Goal: Communication & Community: Share content

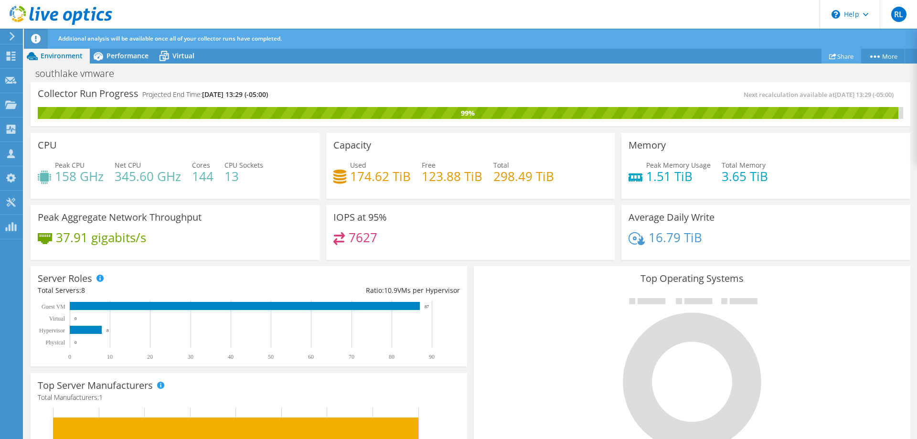
click at [851, 55] on link "Share" at bounding box center [841, 56] width 40 height 15
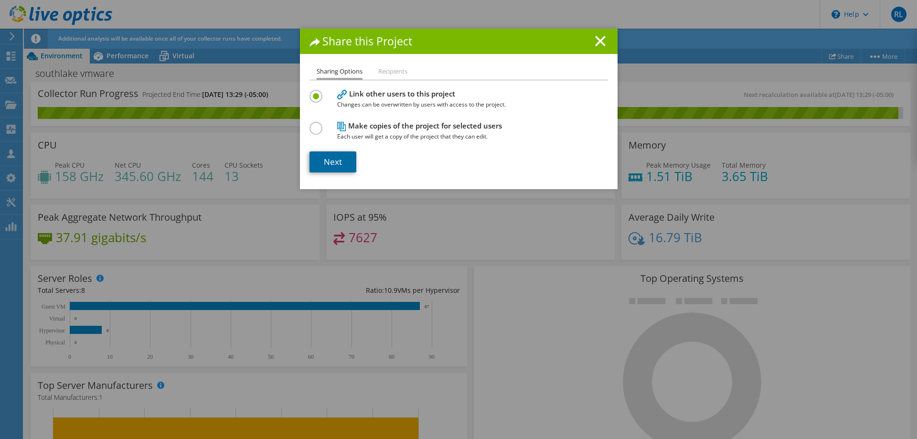
click at [343, 159] on link "Next" at bounding box center [332, 161] width 47 height 21
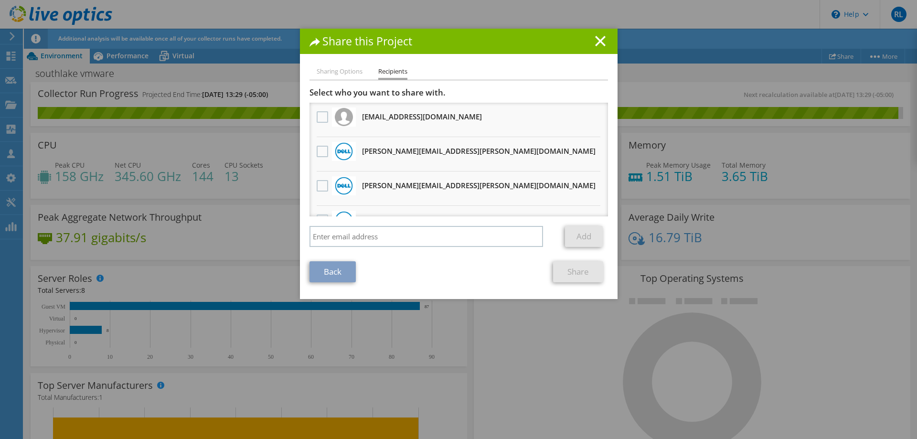
scroll to position [24, 0]
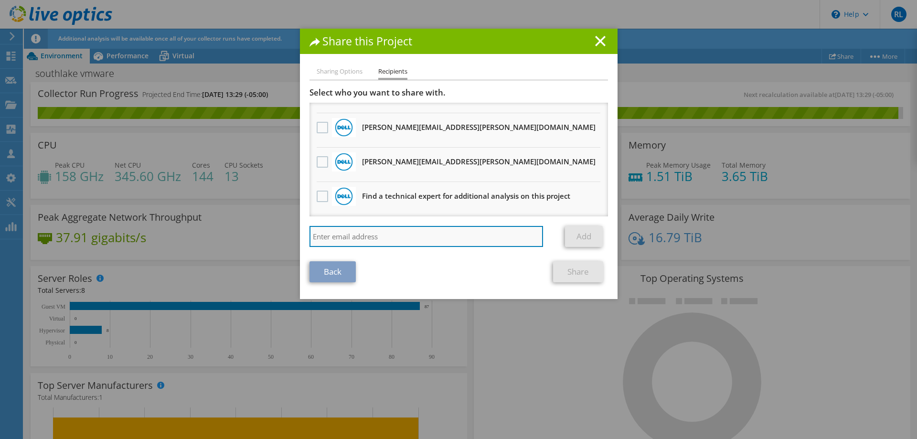
click at [372, 231] on input "search" at bounding box center [426, 236] width 234 height 21
click at [400, 236] on input "search" at bounding box center [426, 236] width 234 height 21
paste input "EJacob@netsync.com"
type input "EJacob@netsync.com"
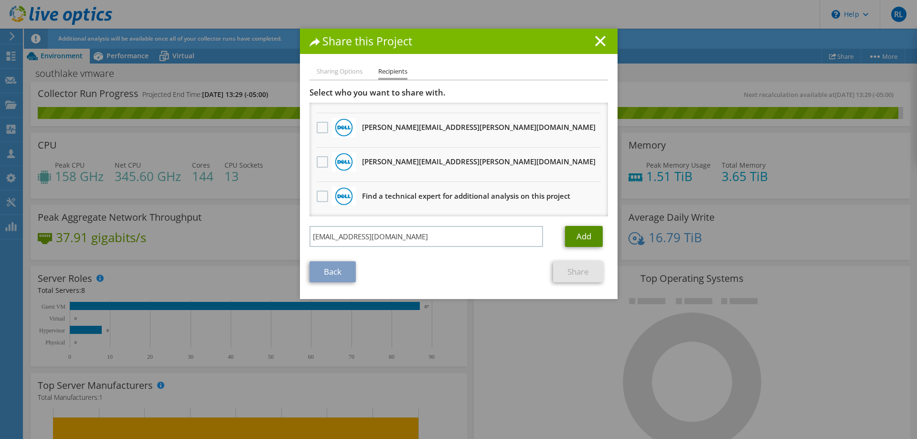
click at [592, 230] on link "Add" at bounding box center [584, 236] width 38 height 21
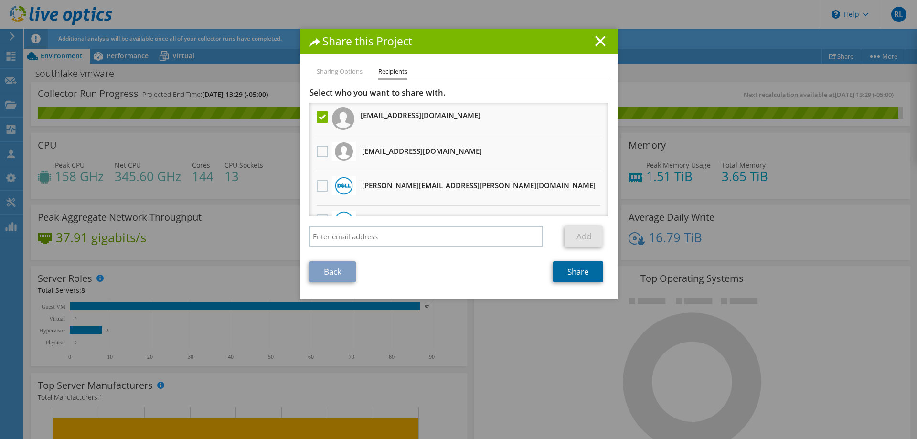
click at [579, 278] on link "Share" at bounding box center [578, 271] width 50 height 21
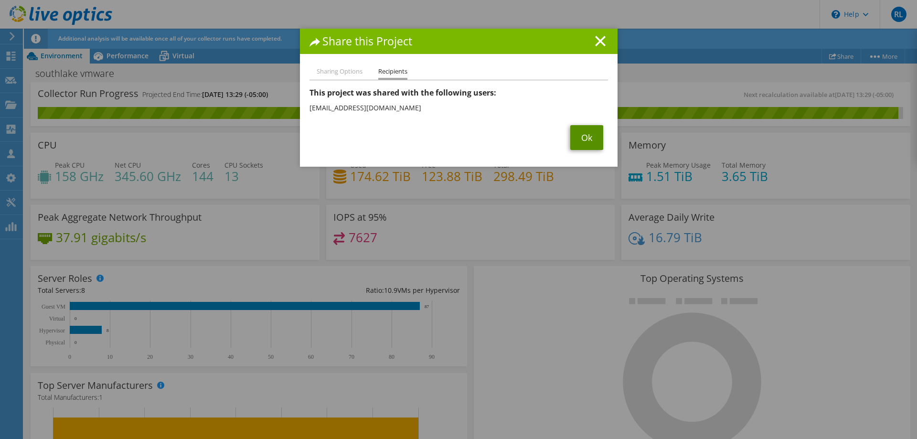
click at [591, 137] on link "Ok" at bounding box center [586, 137] width 33 height 25
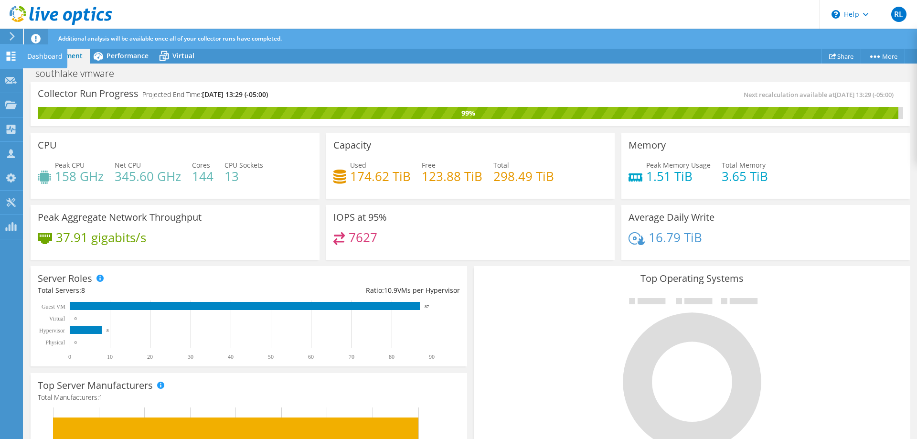
click at [49, 55] on div "Dashboard" at bounding box center [44, 56] width 45 height 24
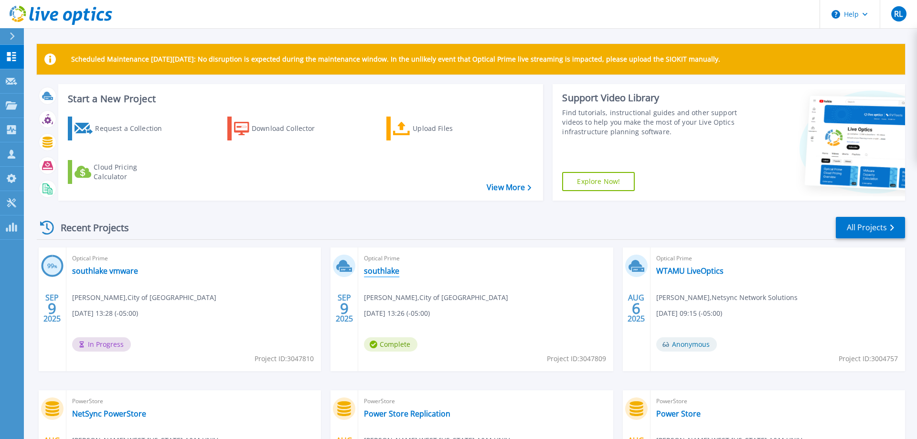
click at [395, 273] on link "southlake" at bounding box center [381, 271] width 35 height 10
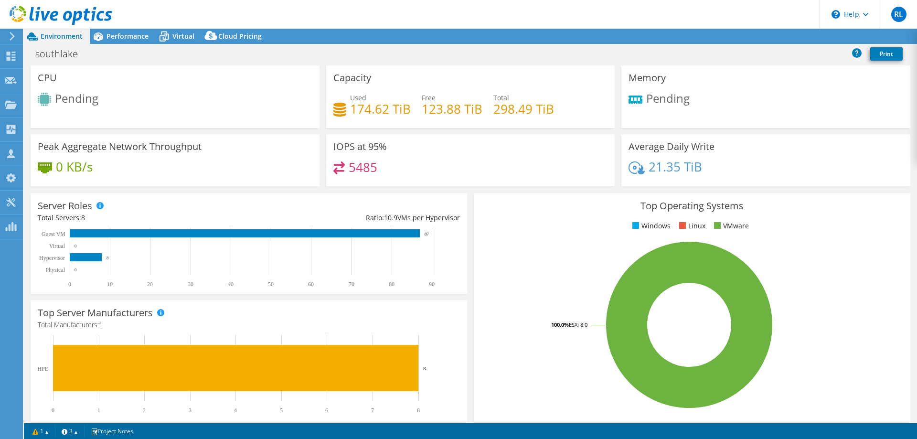
select select "USD"
click at [132, 37] on span "Performance" at bounding box center [127, 36] width 42 height 9
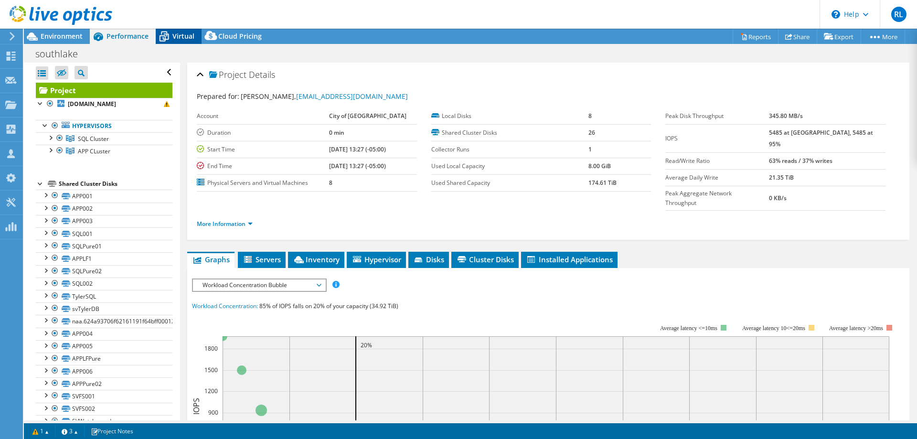
click at [188, 37] on span "Virtual" at bounding box center [183, 36] width 22 height 9
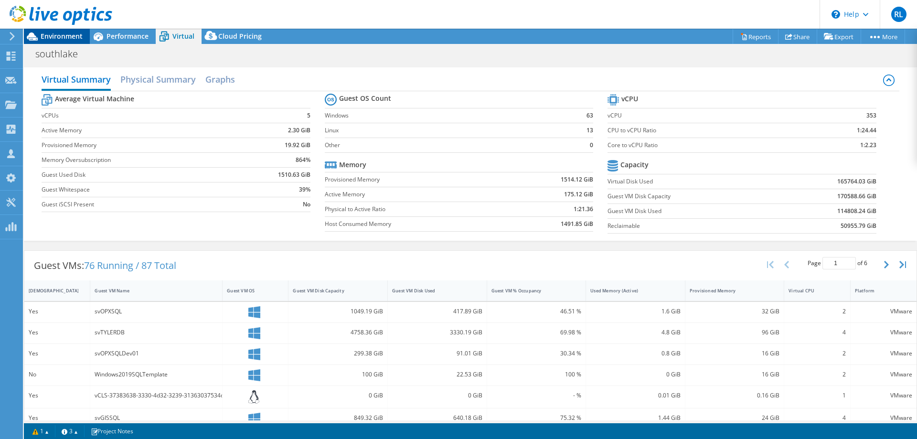
click at [58, 32] on span "Environment" at bounding box center [62, 36] width 42 height 9
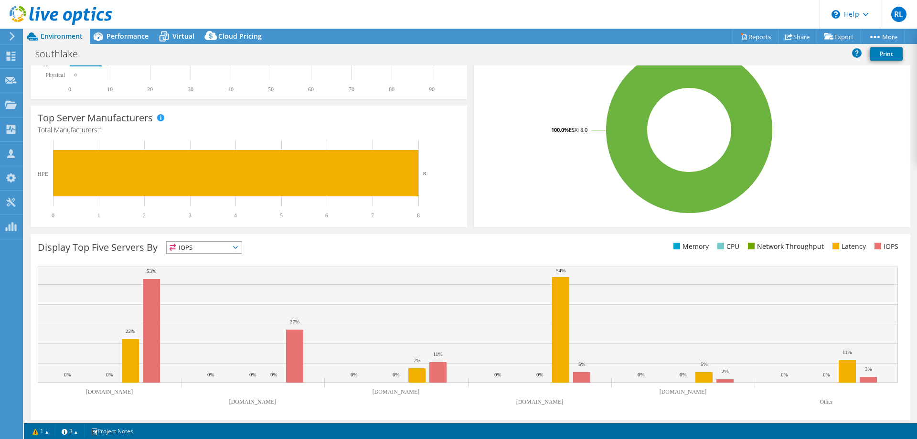
scroll to position [199, 0]
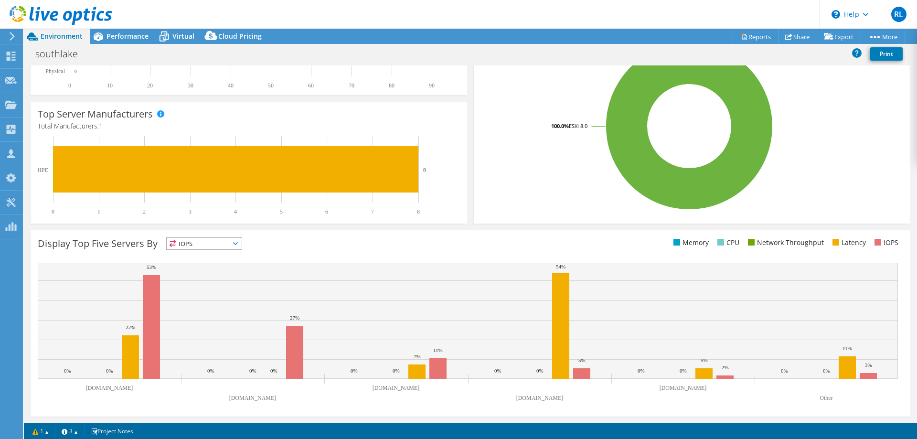
click at [241, 244] on span "IOPS" at bounding box center [204, 243] width 75 height 11
click at [358, 251] on div "Display Top Five Servers By IOPS IOPS" at bounding box center [254, 245] width 432 height 16
click at [568, 277] on rect at bounding box center [560, 325] width 17 height 105
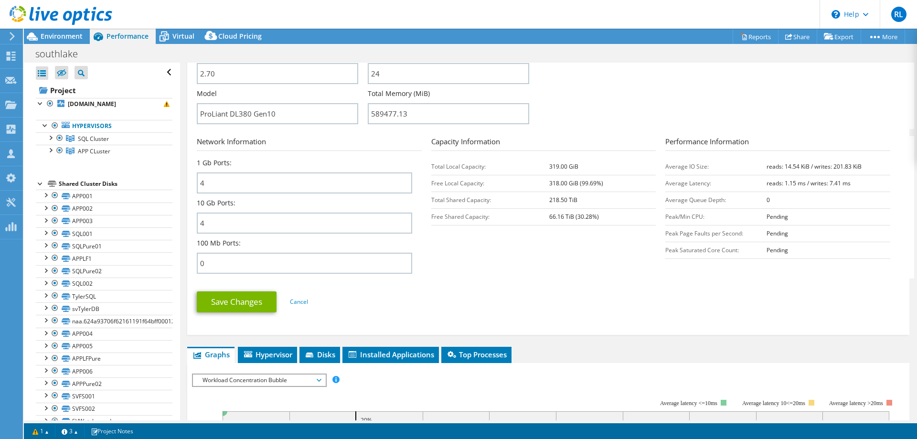
scroll to position [438, 0]
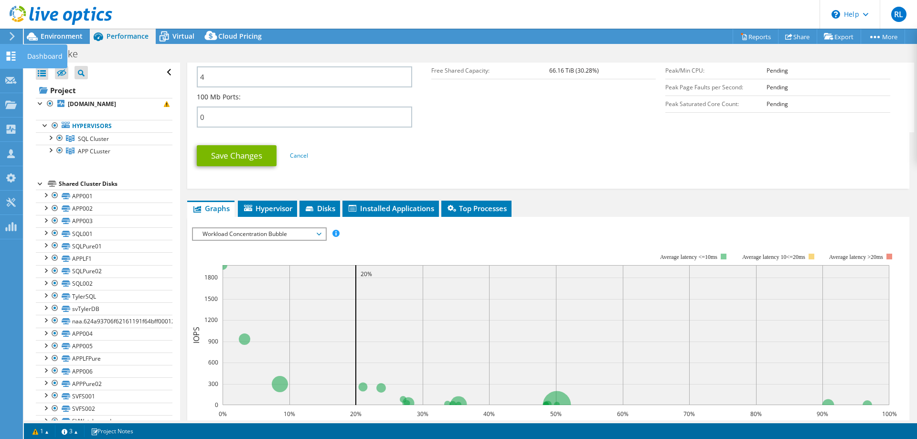
click at [39, 54] on div "Dashboard" at bounding box center [44, 56] width 45 height 24
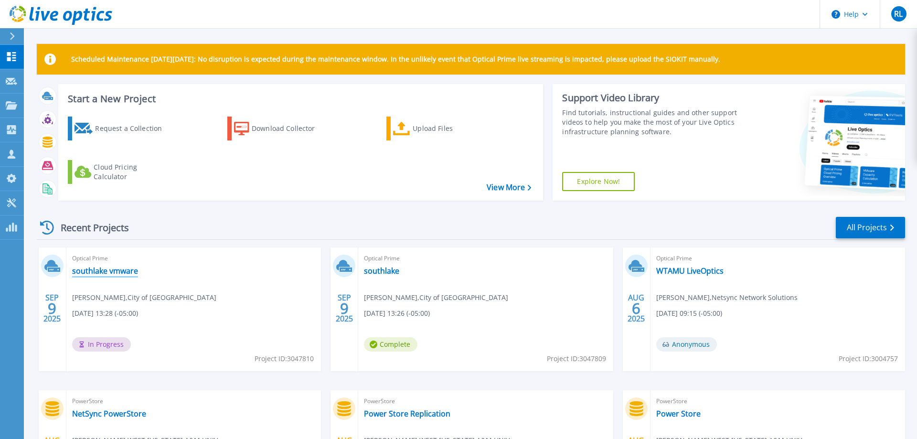
click at [94, 272] on link "southlake vmware" at bounding box center [105, 271] width 66 height 10
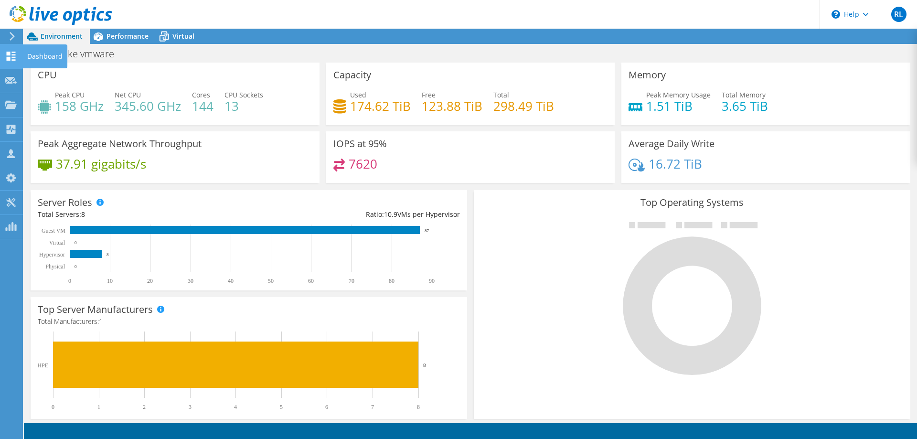
click at [45, 54] on div "Dashboard" at bounding box center [44, 56] width 45 height 24
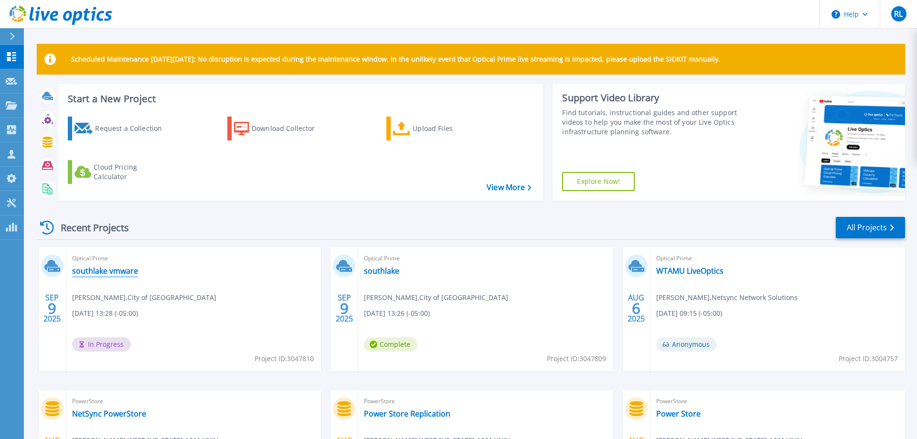
click at [110, 271] on link "southlake vmware" at bounding box center [105, 271] width 66 height 10
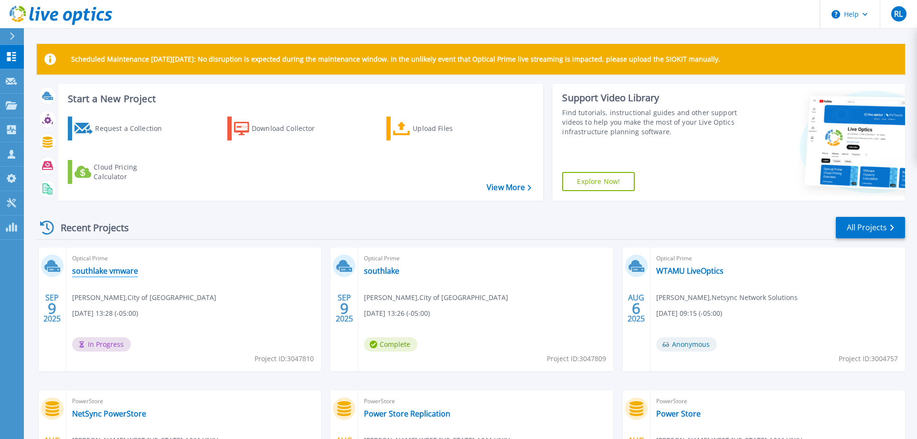
click at [118, 271] on link "southlake vmware" at bounding box center [105, 271] width 66 height 10
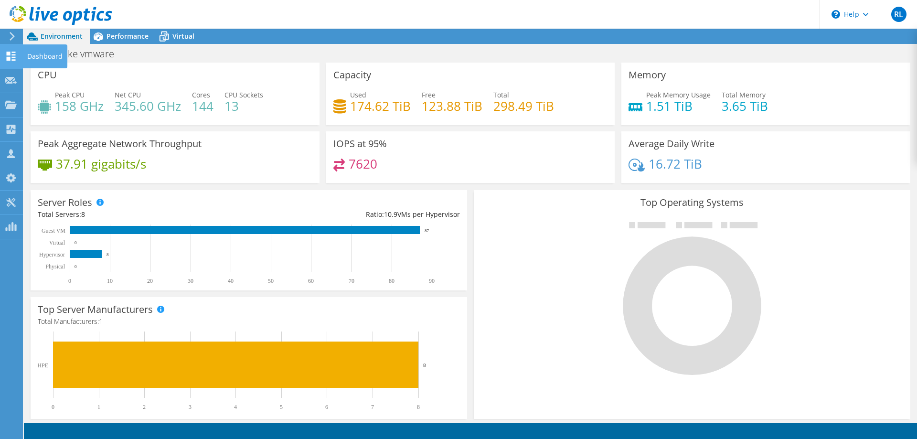
click at [37, 63] on div "Dashboard" at bounding box center [44, 56] width 45 height 24
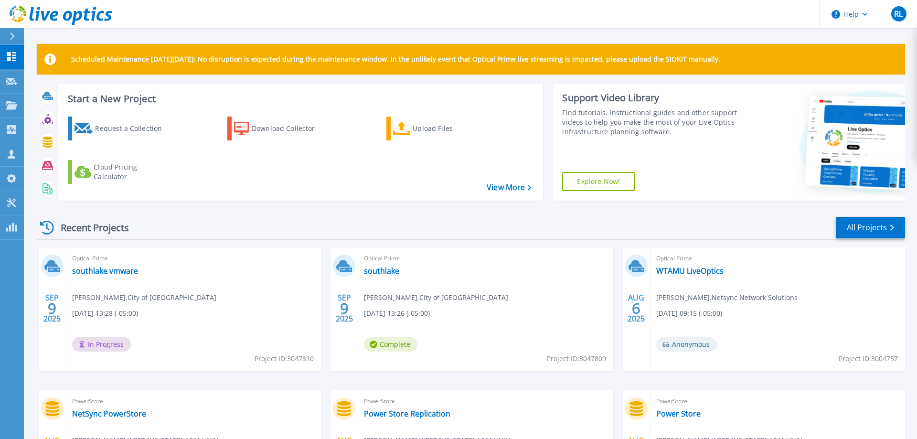
scroll to position [130, 0]
